Goal: Register for event/course

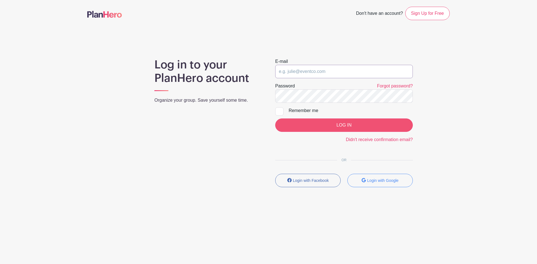
type input "[EMAIL_ADDRESS][DOMAIN_NAME]"
click at [328, 132] on input "LOG IN" at bounding box center [344, 125] width 138 height 13
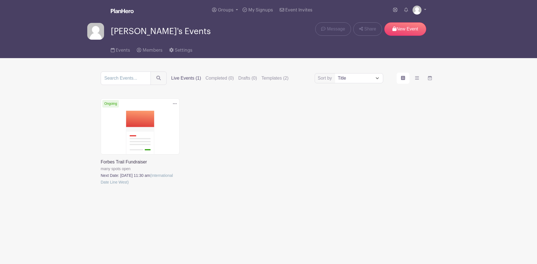
click at [101, 186] on link at bounding box center [101, 186] width 0 height 0
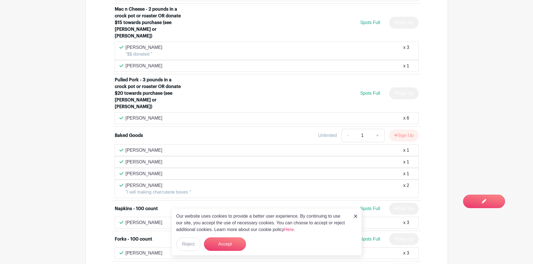
scroll to position [671, 0]
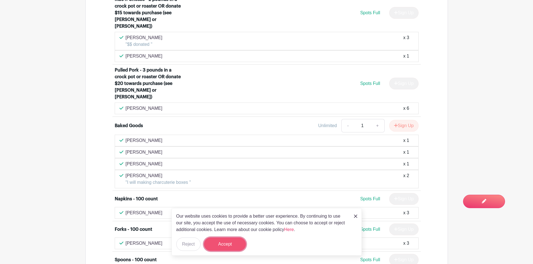
click at [227, 249] on button "Accept" at bounding box center [225, 244] width 42 height 13
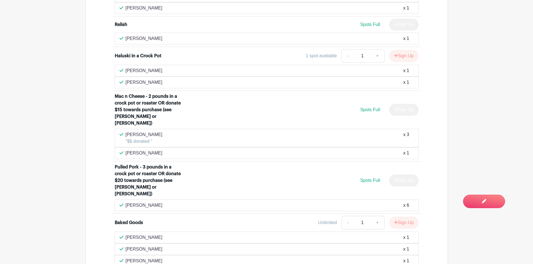
scroll to position [531, 0]
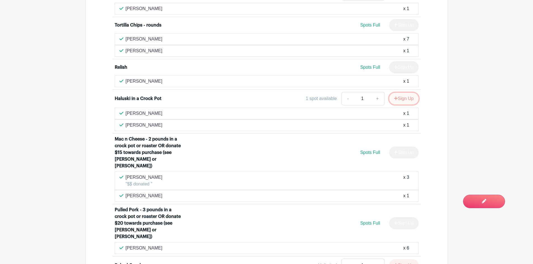
click at [397, 97] on button "Sign Up" at bounding box center [403, 99] width 29 height 12
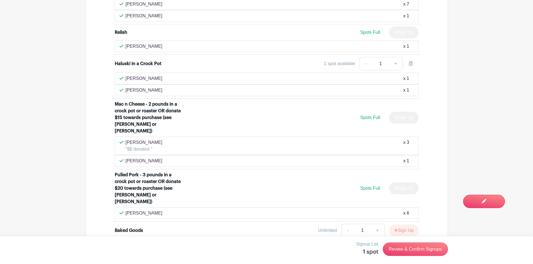
scroll to position [503, 0]
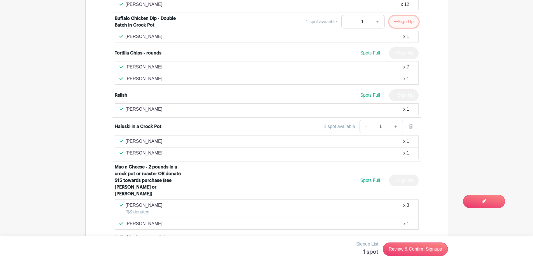
click at [399, 24] on button "Sign Up" at bounding box center [403, 22] width 29 height 12
click at [391, 250] on link "Review & Confirm Signups" at bounding box center [415, 249] width 65 height 13
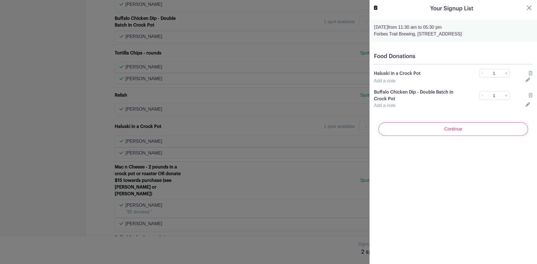
click at [377, 80] on link "Add a note" at bounding box center [385, 81] width 22 height 5
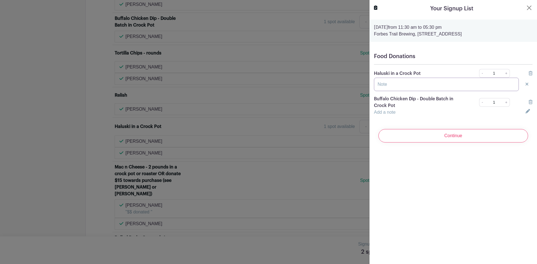
click at [396, 87] on input "text" at bounding box center [446, 84] width 145 height 13
type input "[PERSON_NAME] covering"
click at [400, 115] on div "Add a note" at bounding box center [447, 112] width 152 height 7
click at [396, 114] on div "Add a note" at bounding box center [447, 112] width 152 height 7
click at [388, 113] on link "Add a note" at bounding box center [385, 112] width 22 height 5
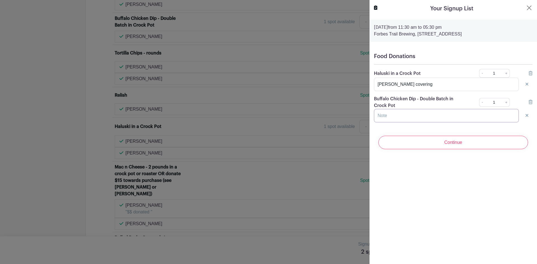
click at [388, 113] on input "text" at bounding box center [446, 115] width 145 height 13
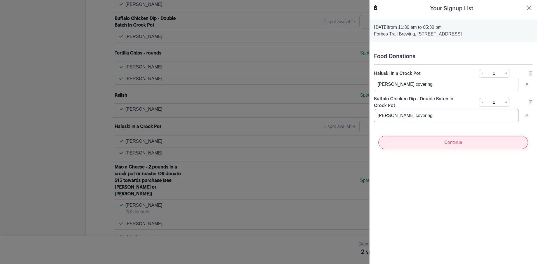
type input "[PERSON_NAME] covering"
click at [447, 137] on input "Continue" at bounding box center [453, 142] width 150 height 13
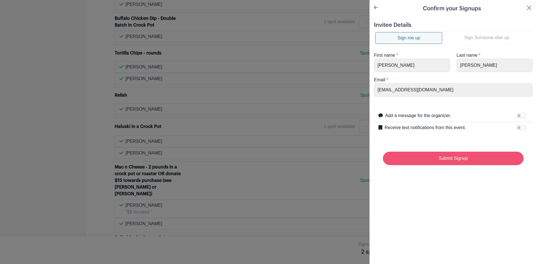
click at [444, 160] on input "Submit Signup" at bounding box center [453, 158] width 141 height 13
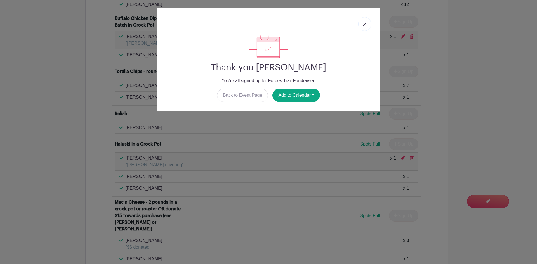
click at [362, 25] on link at bounding box center [364, 24] width 13 height 14
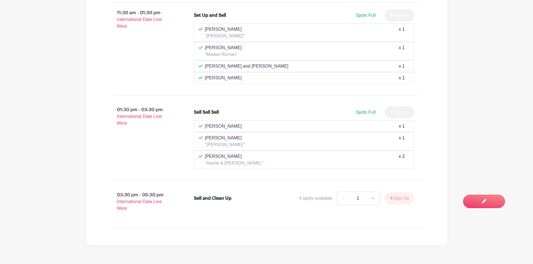
scroll to position [1125, 0]
